Goal: Task Accomplishment & Management: Complete application form

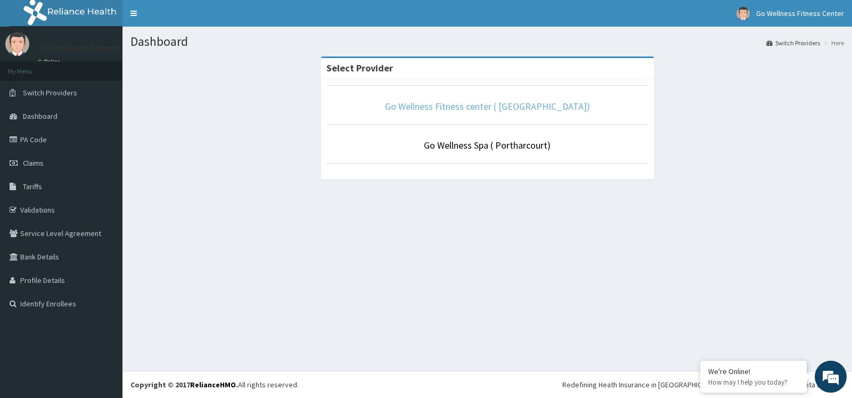
click at [476, 112] on link "Go Wellness Fitness center ( [GEOGRAPHIC_DATA])" at bounding box center [487, 106] width 205 height 12
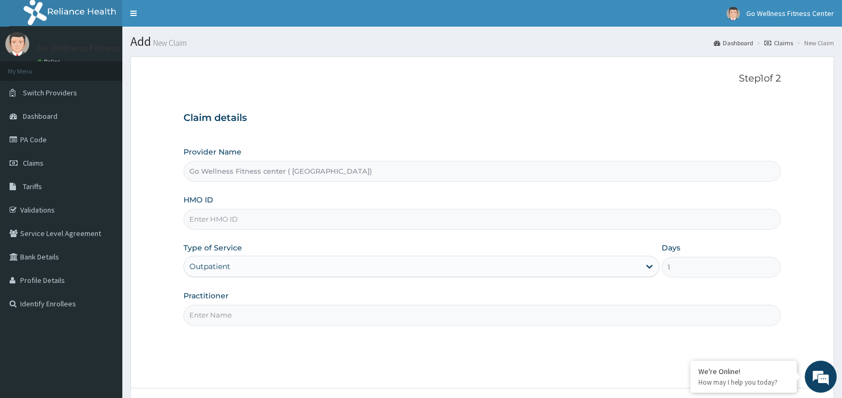
click at [266, 219] on input "HMO ID" at bounding box center [483, 219] width 598 height 21
type input "SDL/10015/A"
click at [264, 312] on input "Practitioner" at bounding box center [483, 314] width 598 height 21
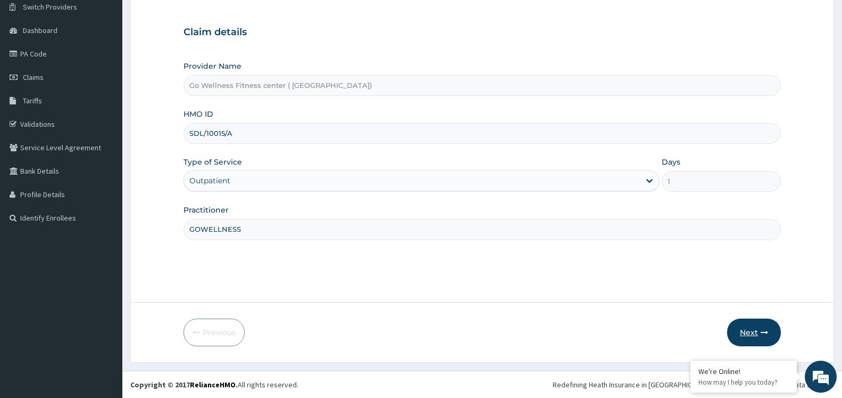
type input "GOWELLNESS"
click at [745, 325] on button "Next" at bounding box center [755, 332] width 54 height 28
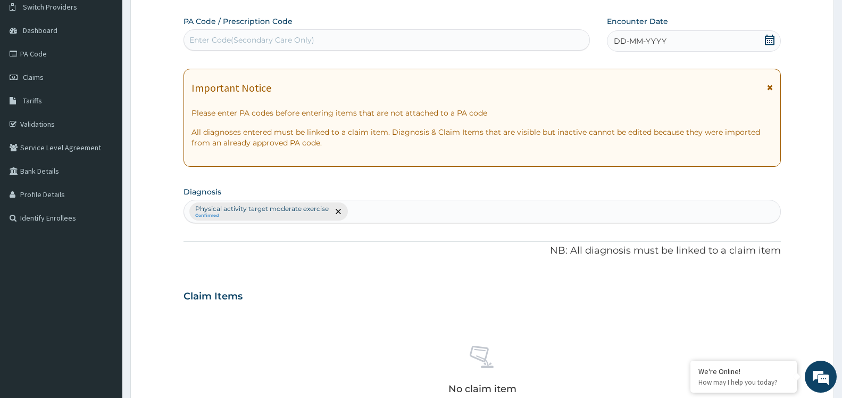
scroll to position [0, 0]
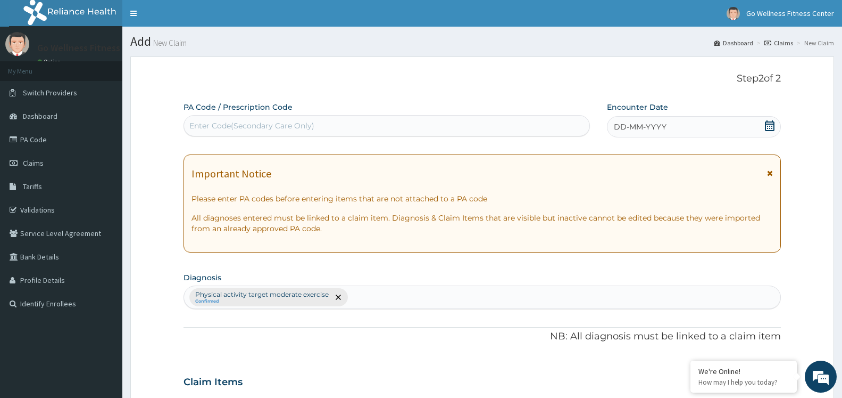
click at [412, 128] on div "Enter Code(Secondary Care Only)" at bounding box center [387, 125] width 406 height 17
type input "PA/AC2393"
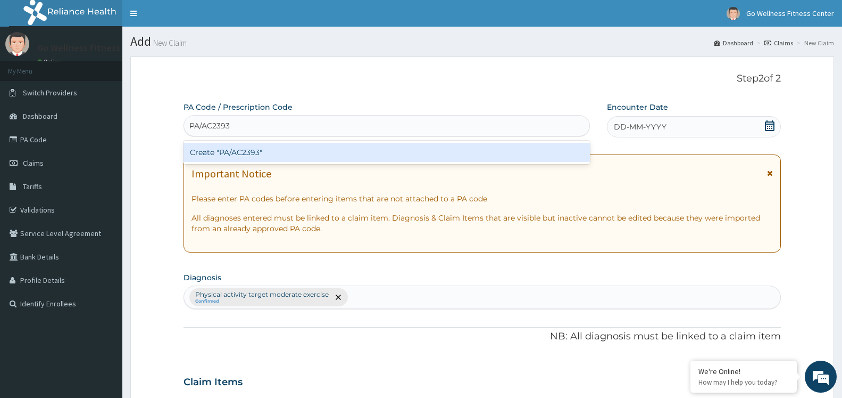
click at [389, 156] on div "Create "PA/AC2393"" at bounding box center [387, 152] width 407 height 19
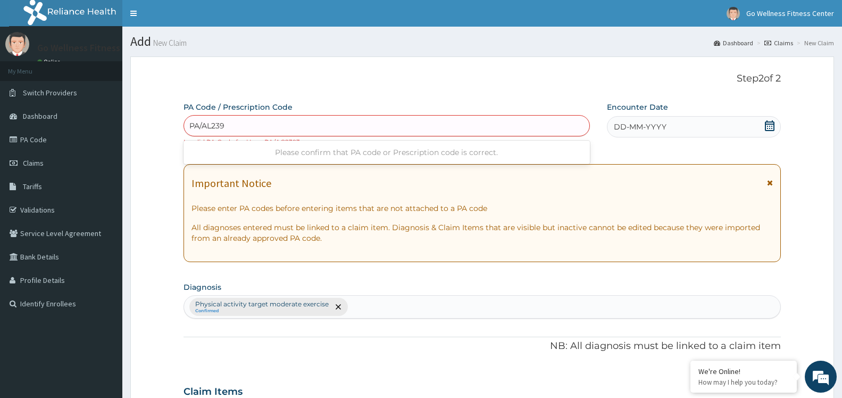
type input "PA/AL2393"
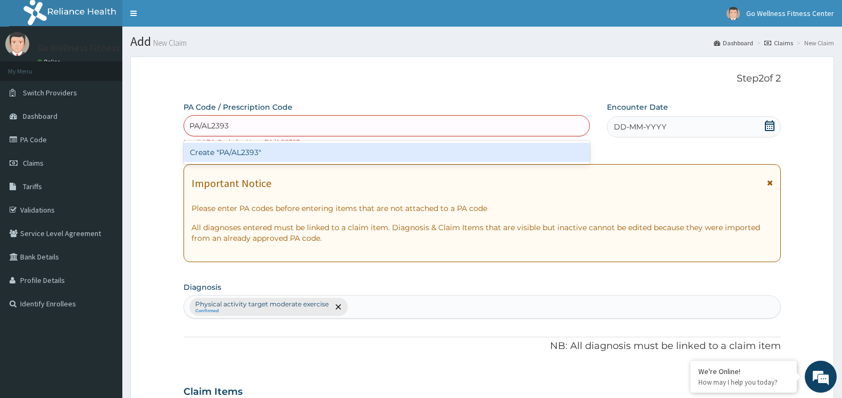
click at [302, 156] on div "Create "PA/AL2393"" at bounding box center [387, 152] width 407 height 19
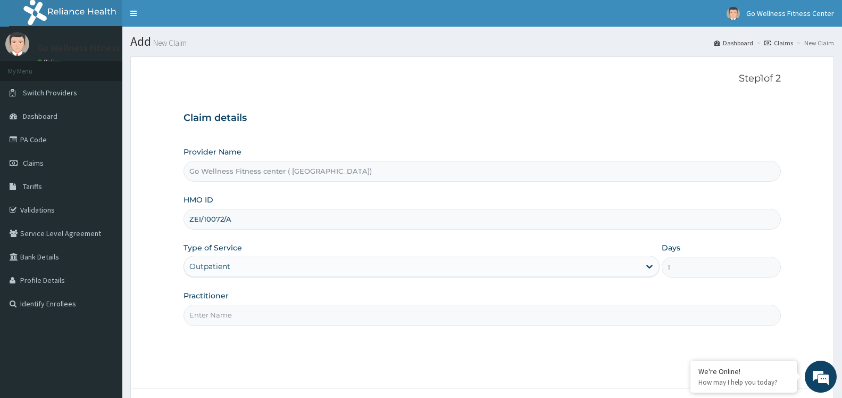
type input "ZEI/10072/A"
click at [262, 311] on input "Practitioner" at bounding box center [483, 314] width 598 height 21
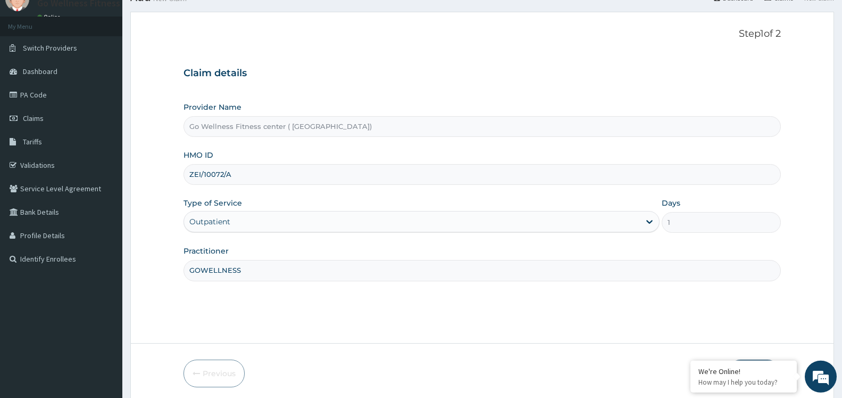
scroll to position [86, 0]
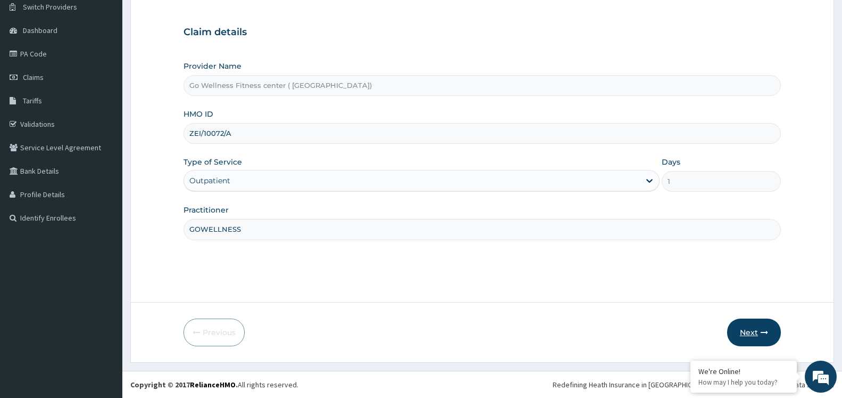
type input "GOWELLNESS"
click at [746, 331] on button "Next" at bounding box center [755, 332] width 54 height 28
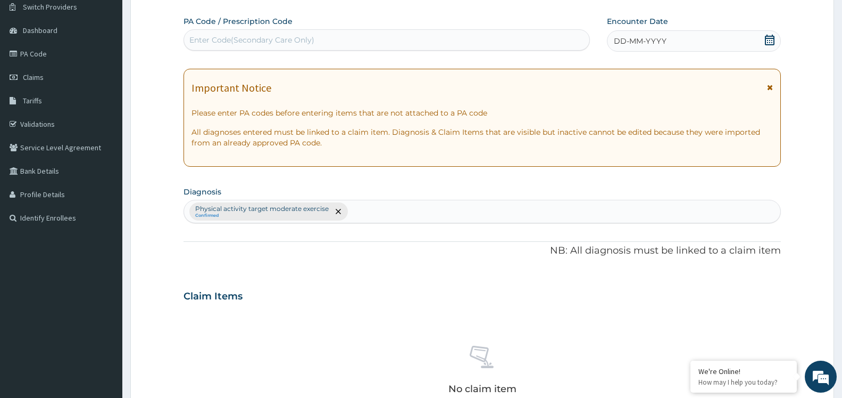
click at [308, 37] on div "Enter Code(Secondary Care Only)" at bounding box center [251, 40] width 125 height 11
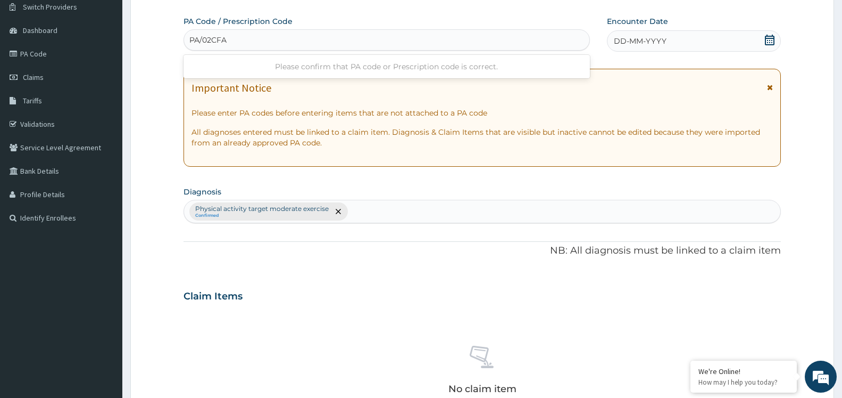
type input "PA/02CFAZ"
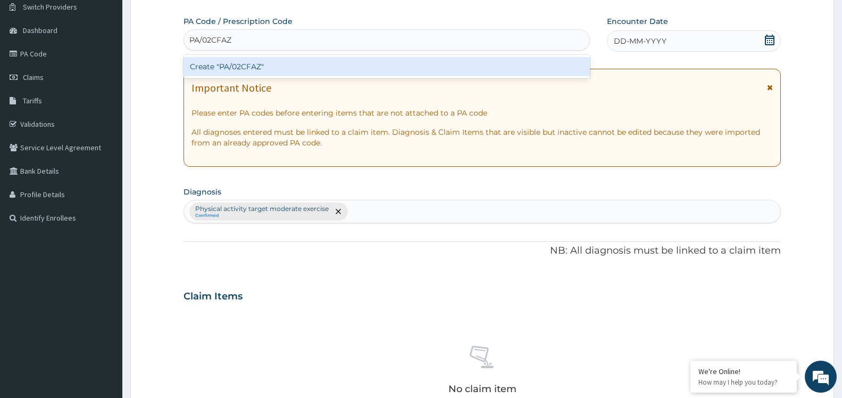
click at [286, 76] on div "Create "PA/02CFAZ"" at bounding box center [387, 66] width 407 height 19
